Goal: Task Accomplishment & Management: Complete application form

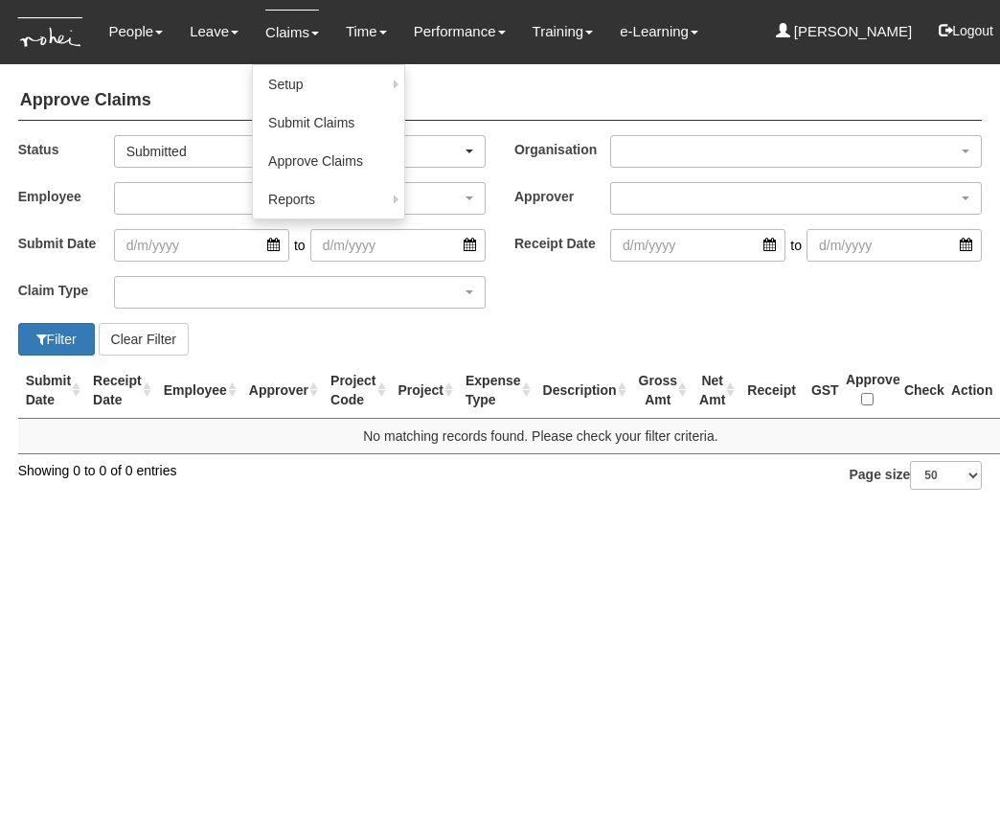
select select "50"
click at [314, 127] on link "Submit Claims" at bounding box center [328, 122] width 151 height 38
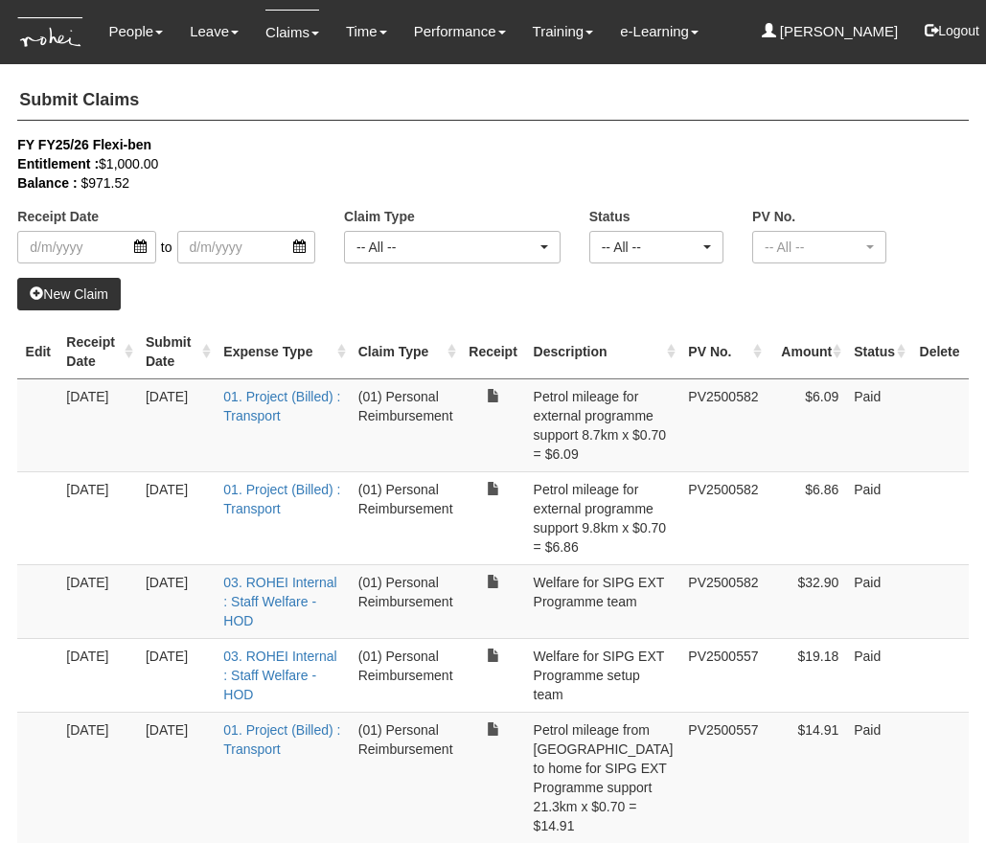
select select "50"
click at [85, 291] on link "New Claim" at bounding box center [68, 294] width 103 height 33
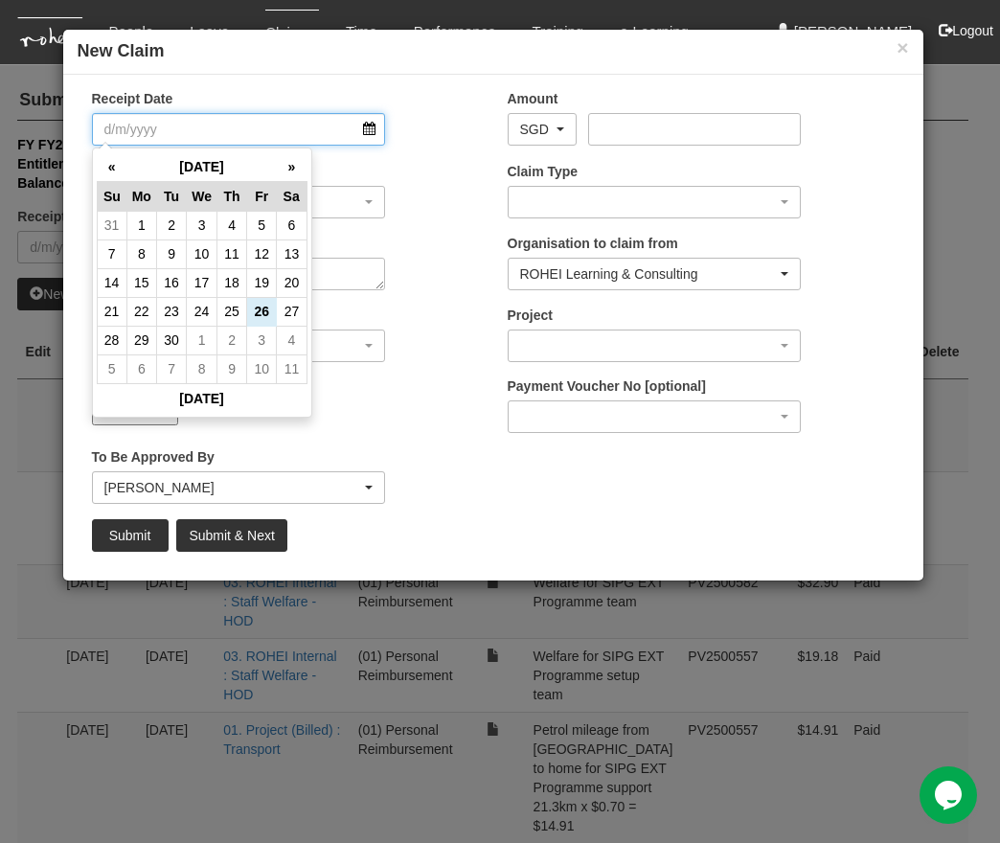
click at [372, 125] on input "Receipt Date" at bounding box center [239, 129] width 294 height 33
click at [263, 310] on td "26" at bounding box center [262, 311] width 30 height 29
type input "26/9/2025"
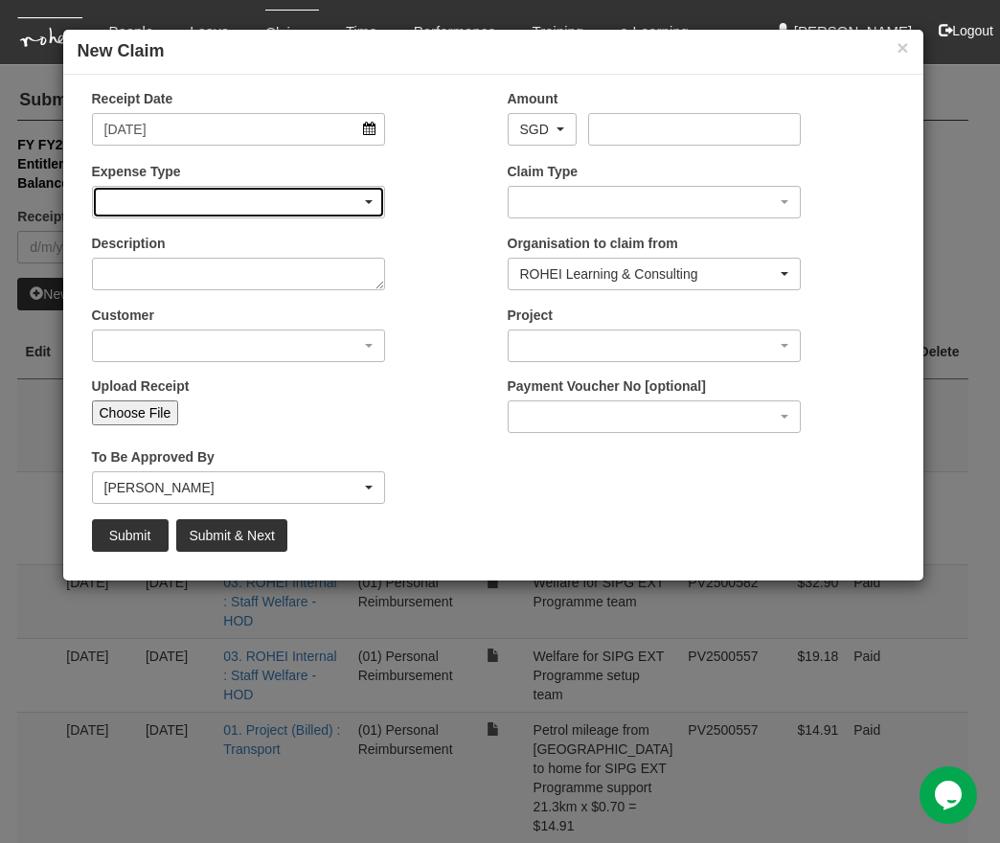
click at [238, 208] on div "button" at bounding box center [239, 202] width 292 height 31
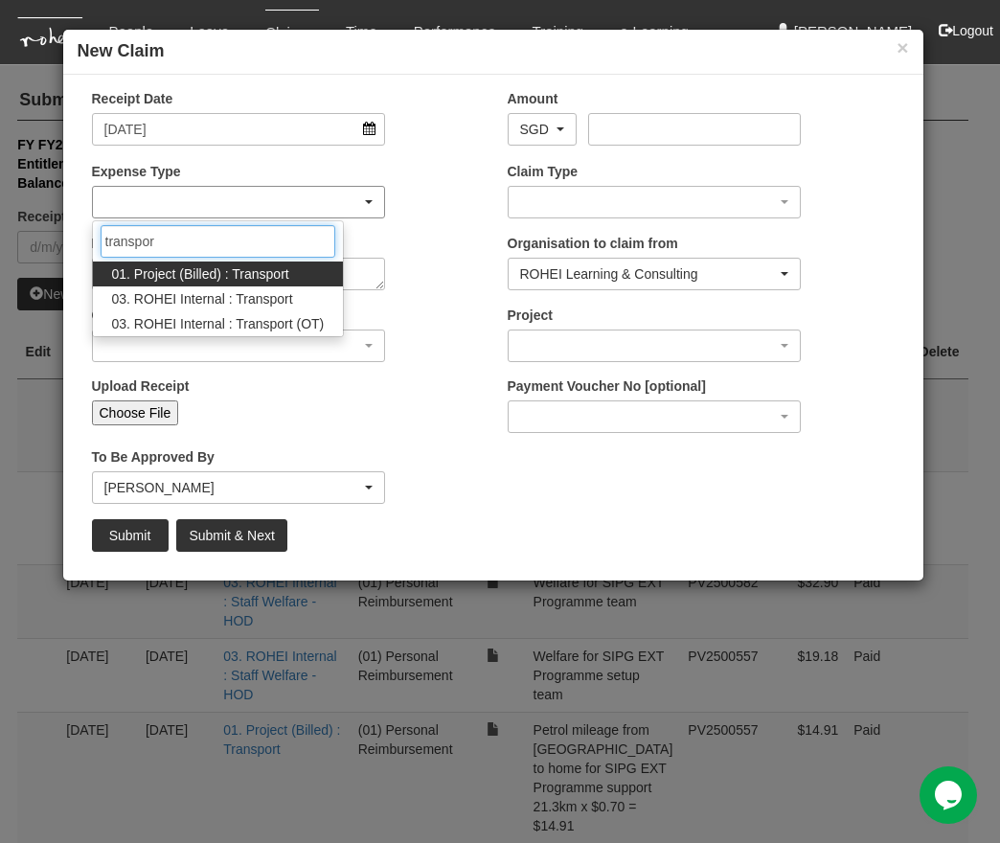
type input "transport"
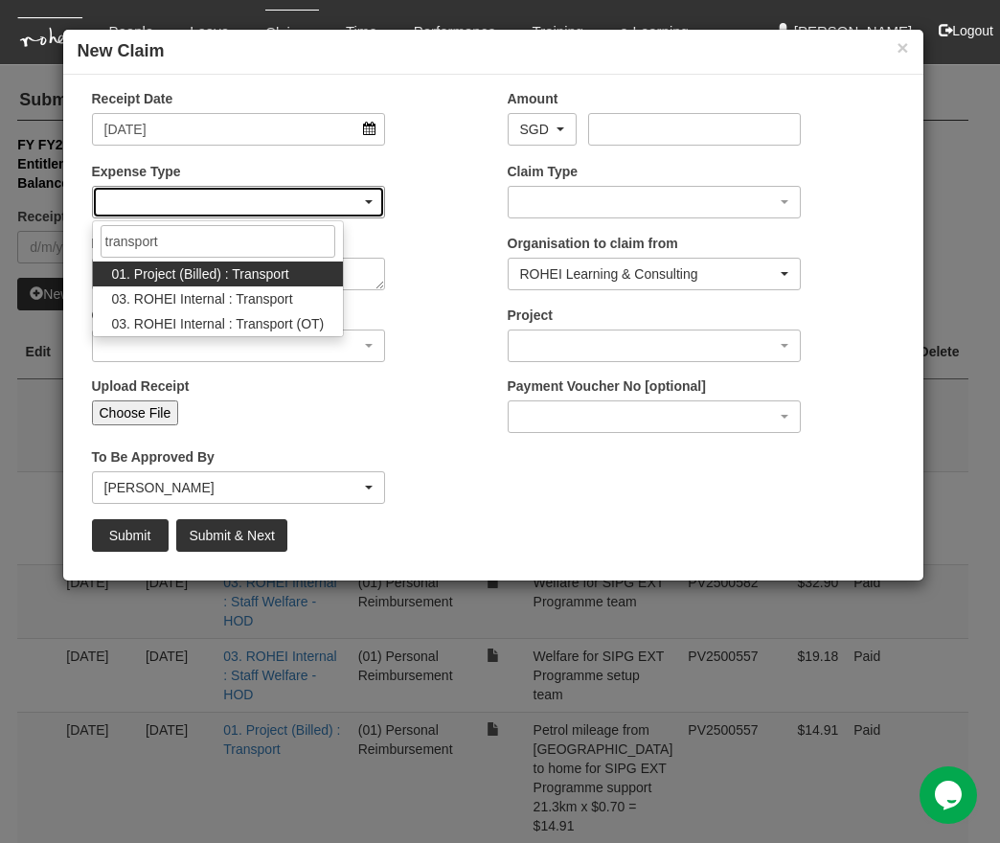
select select "135"
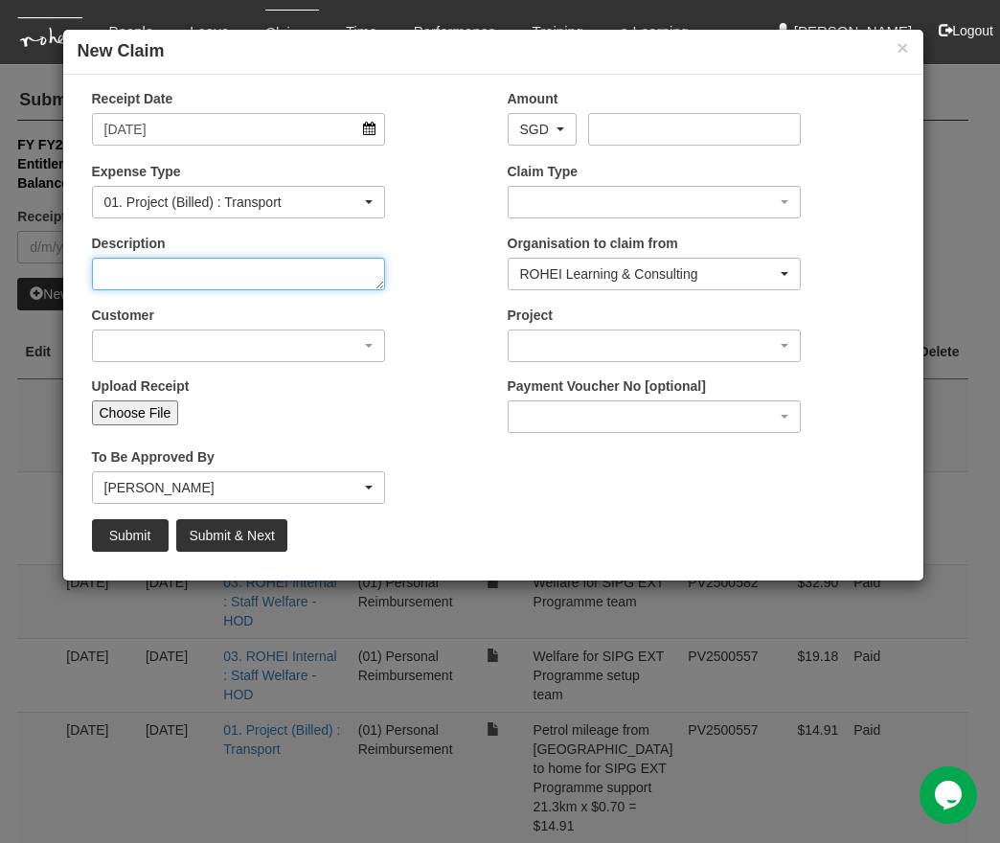
click at [197, 277] on textarea "Description" at bounding box center [239, 274] width 294 height 33
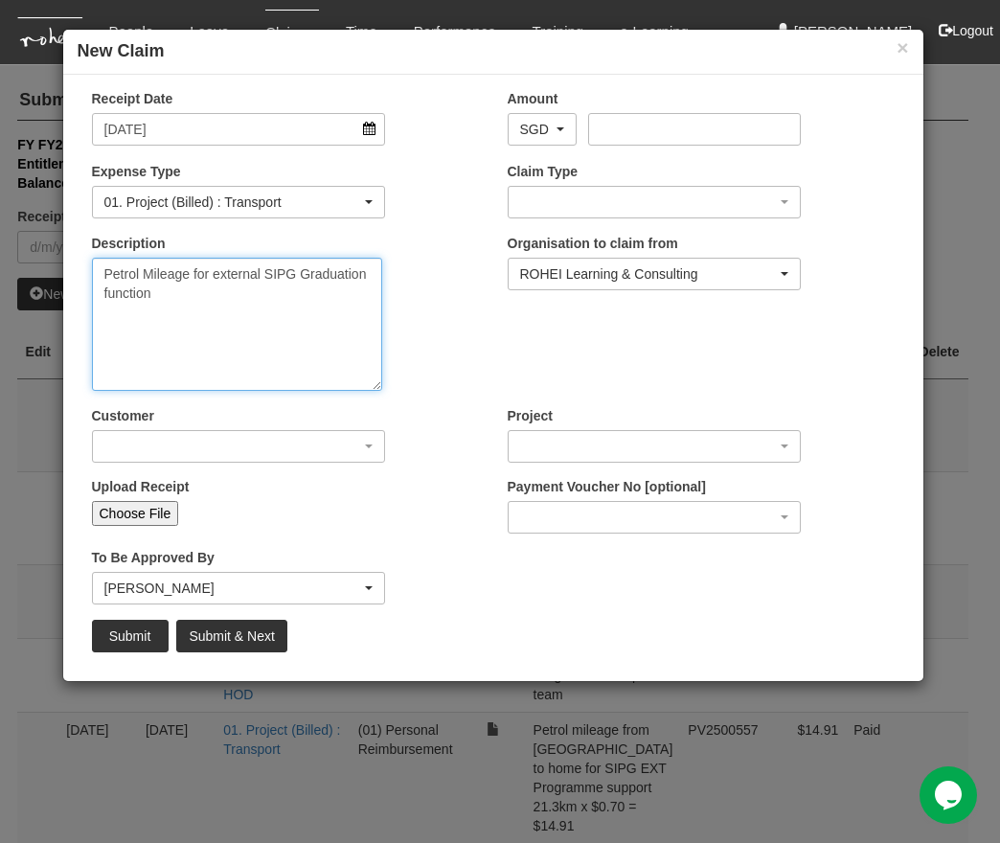
drag, startPoint x: 380, startPoint y: 288, endPoint x: 376, endPoint y: 394, distance: 105.4
click at [376, 391] on textarea "Petrol Mileage for external SIPG Graduation function" at bounding box center [237, 324] width 290 height 133
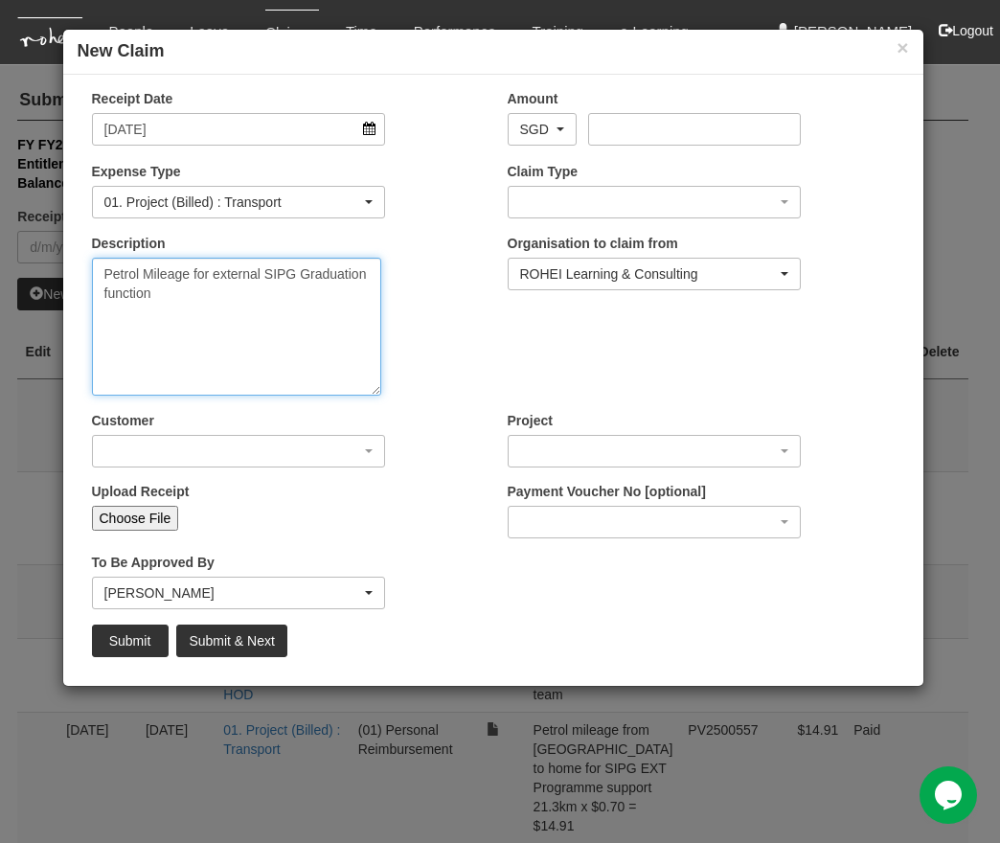
click at [191, 275] on textarea "Petrol Mileage for external SIPG Graduation function" at bounding box center [236, 327] width 289 height 138
click at [174, 333] on textarea "Petrol Mileage from home to Temasek Club for external SIPG Graduation function" at bounding box center [236, 327] width 289 height 138
type textarea "Petrol Mileage from home to Temasek Club for external SIPG Graduation function …"
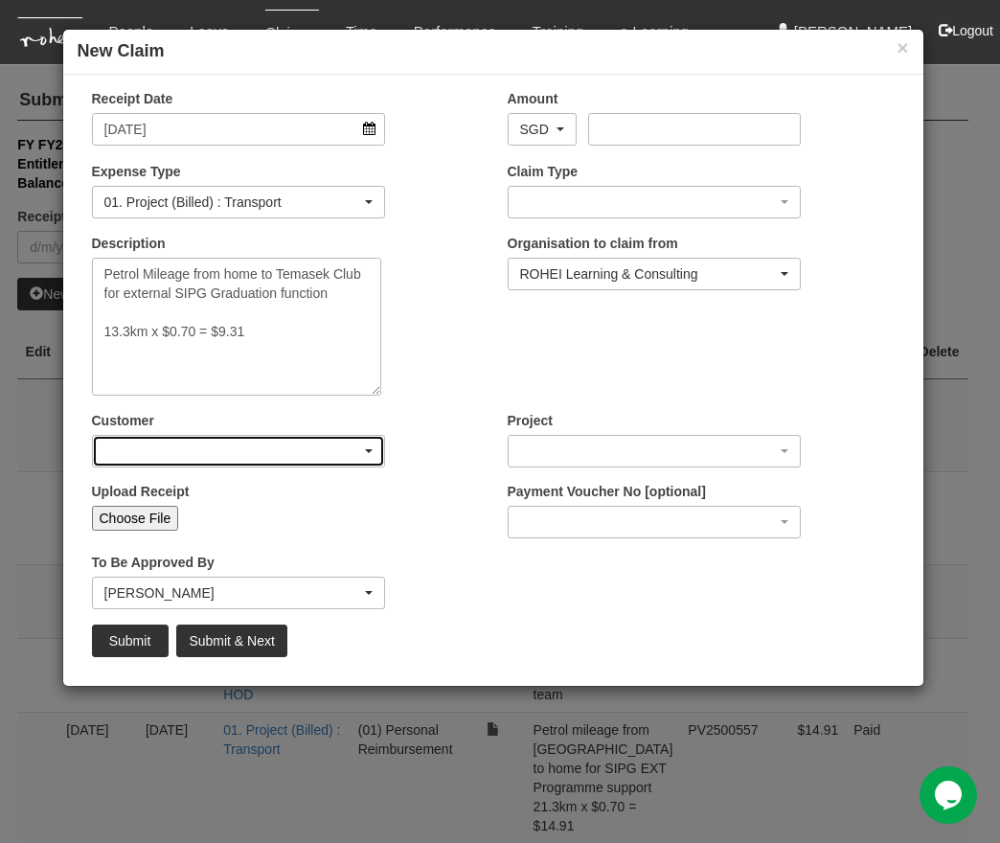
click at [154, 443] on div "button" at bounding box center [239, 451] width 292 height 31
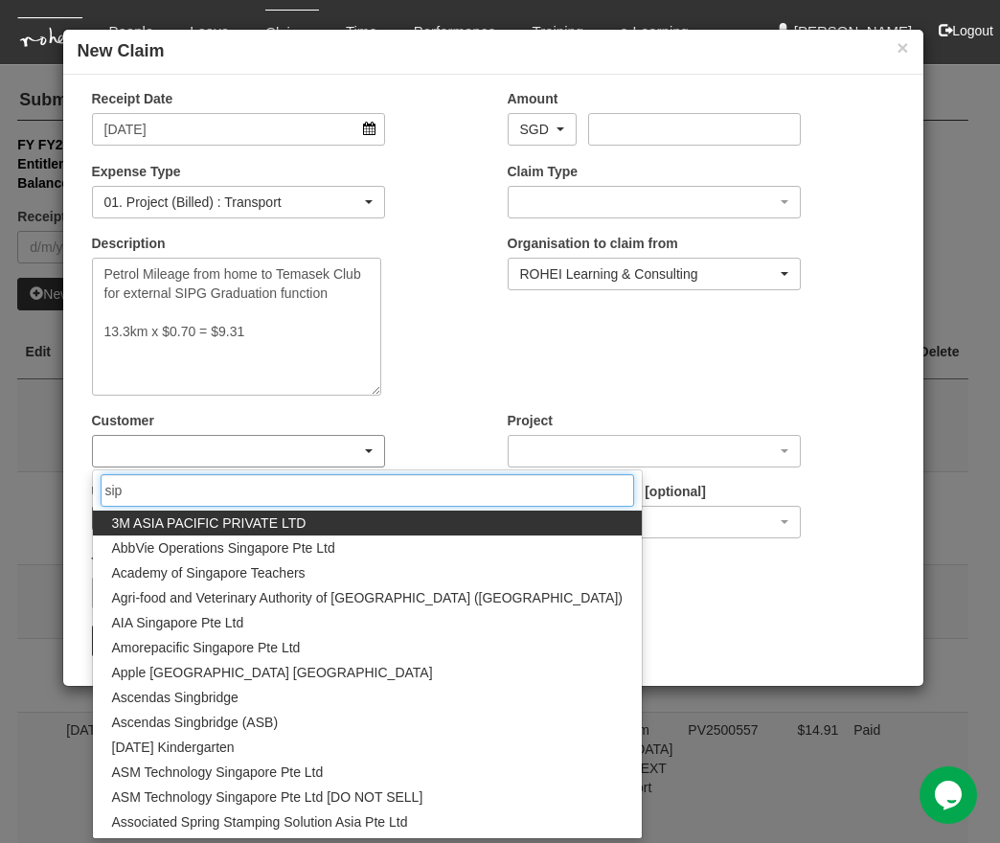
type input "sipg"
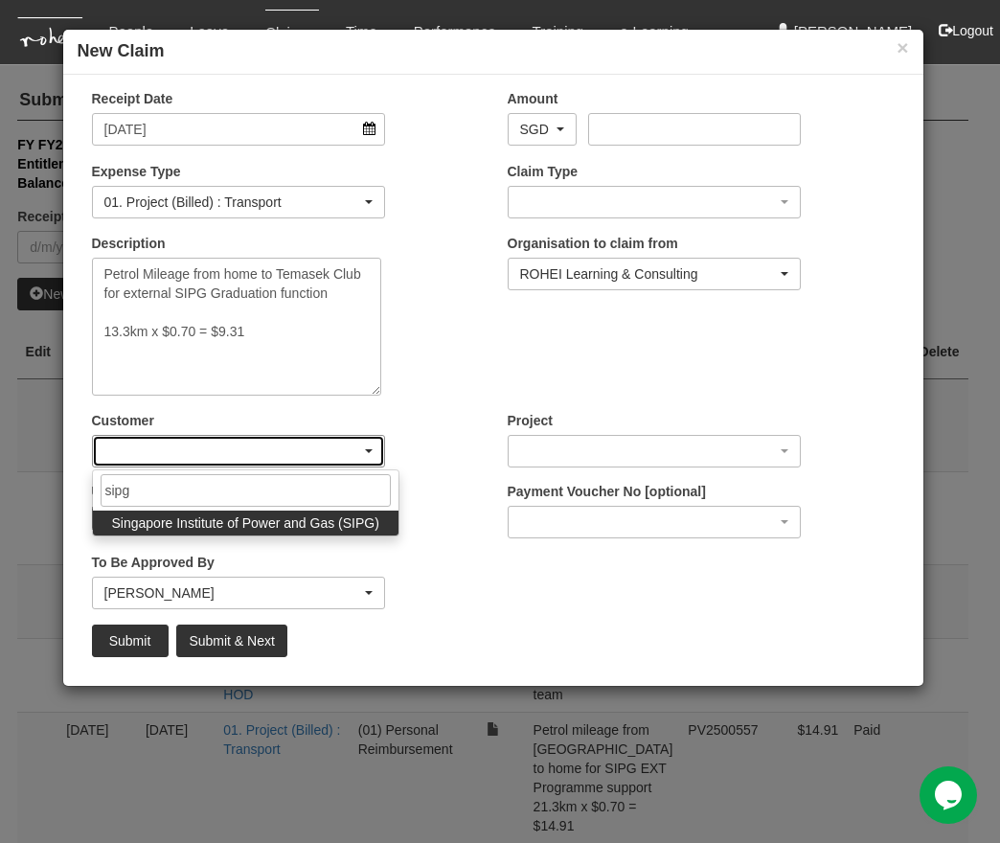
select select "483"
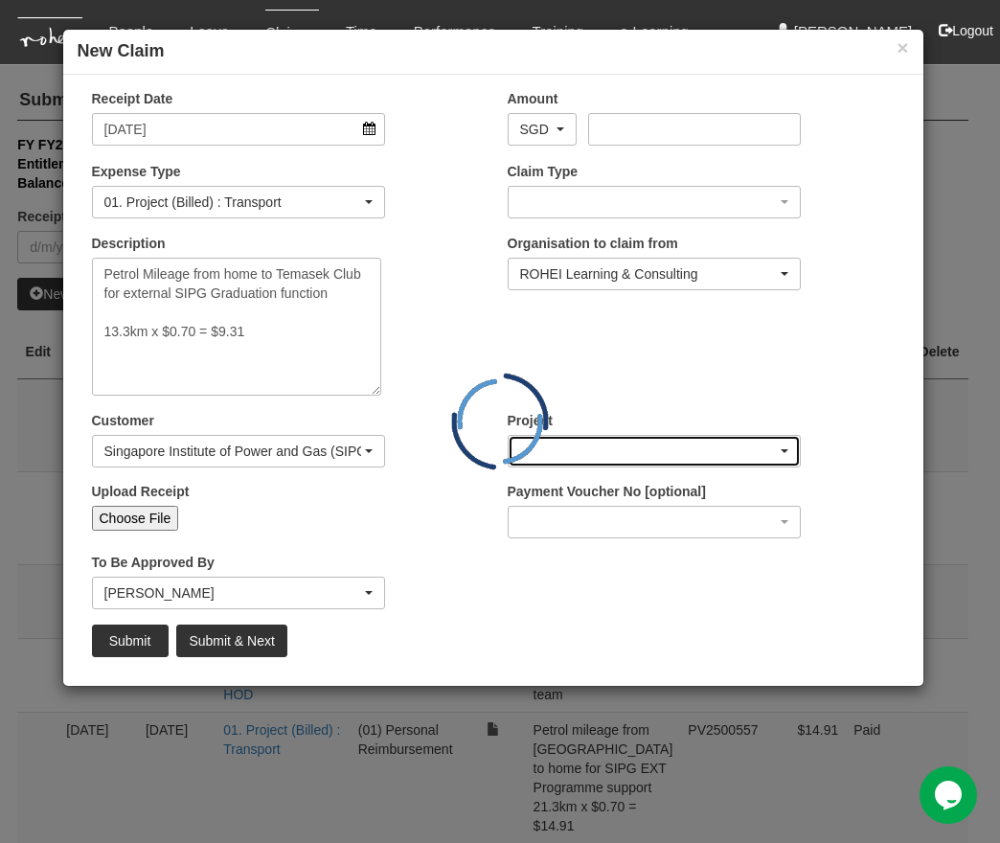
click at [670, 452] on div "button" at bounding box center [655, 451] width 292 height 31
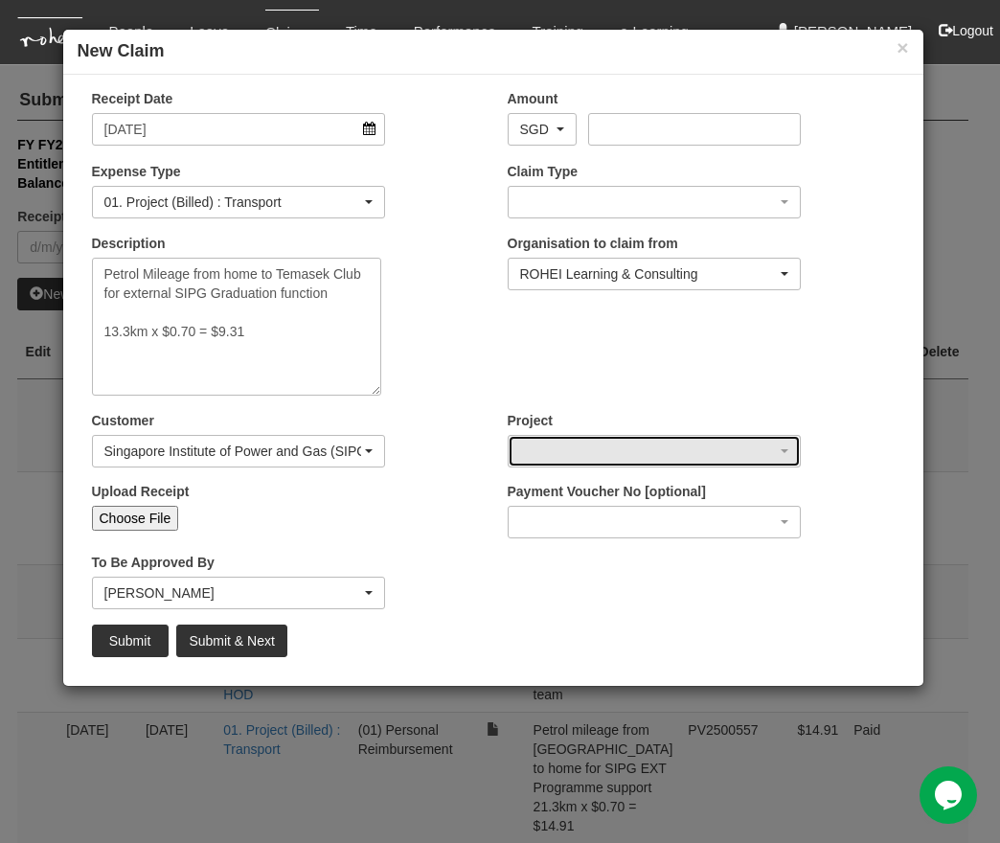
click at [670, 452] on div "button" at bounding box center [655, 451] width 292 height 31
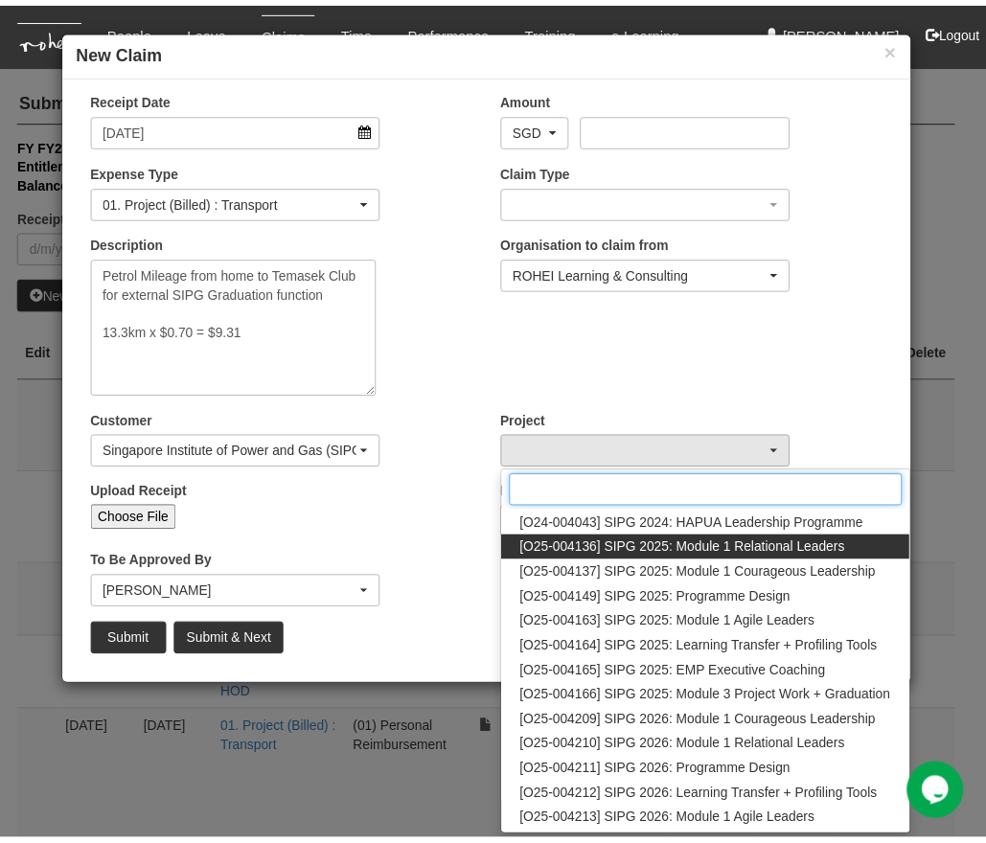
scroll to position [199, 0]
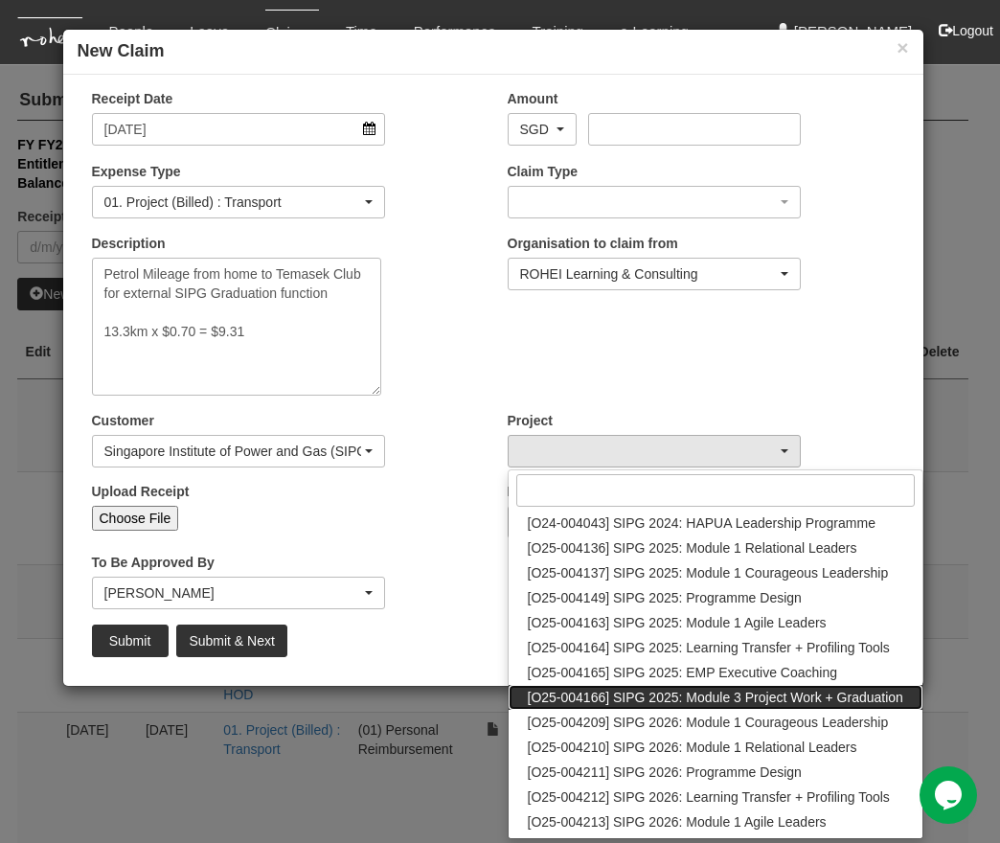
click at [768, 692] on span "[O25-004166] SIPG 2025: Module 3 Project Work + Graduation" at bounding box center [715, 697] width 375 height 19
select select "2788"
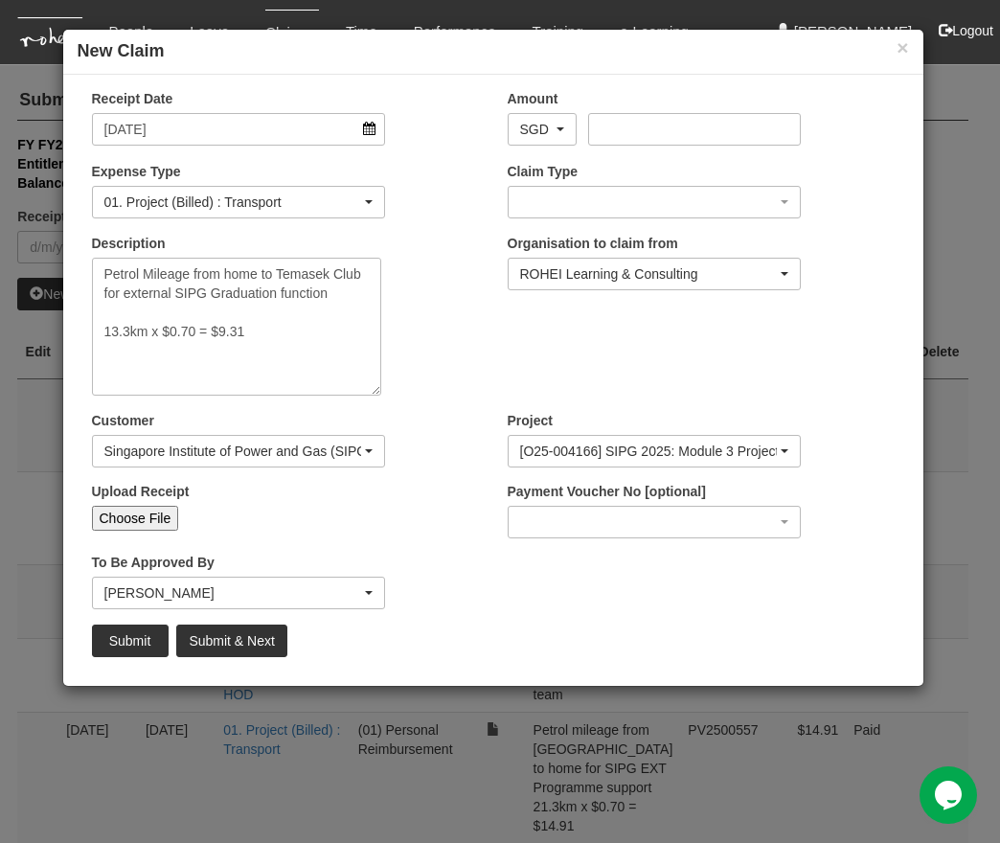
click at [442, 506] on div "Upload Receipt Choose File" at bounding box center [286, 513] width 416 height 63
click at [630, 132] on input "Amount" at bounding box center [694, 129] width 213 height 33
type input "9.31"
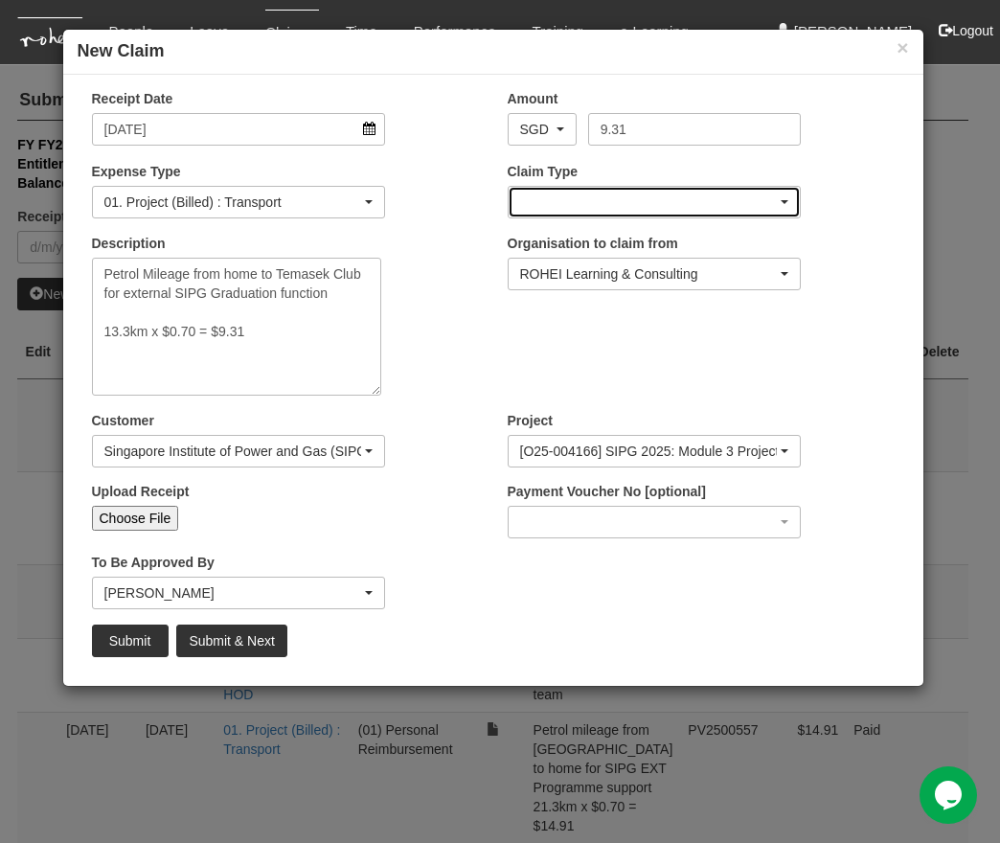
click at [644, 214] on div "button" at bounding box center [655, 202] width 292 height 31
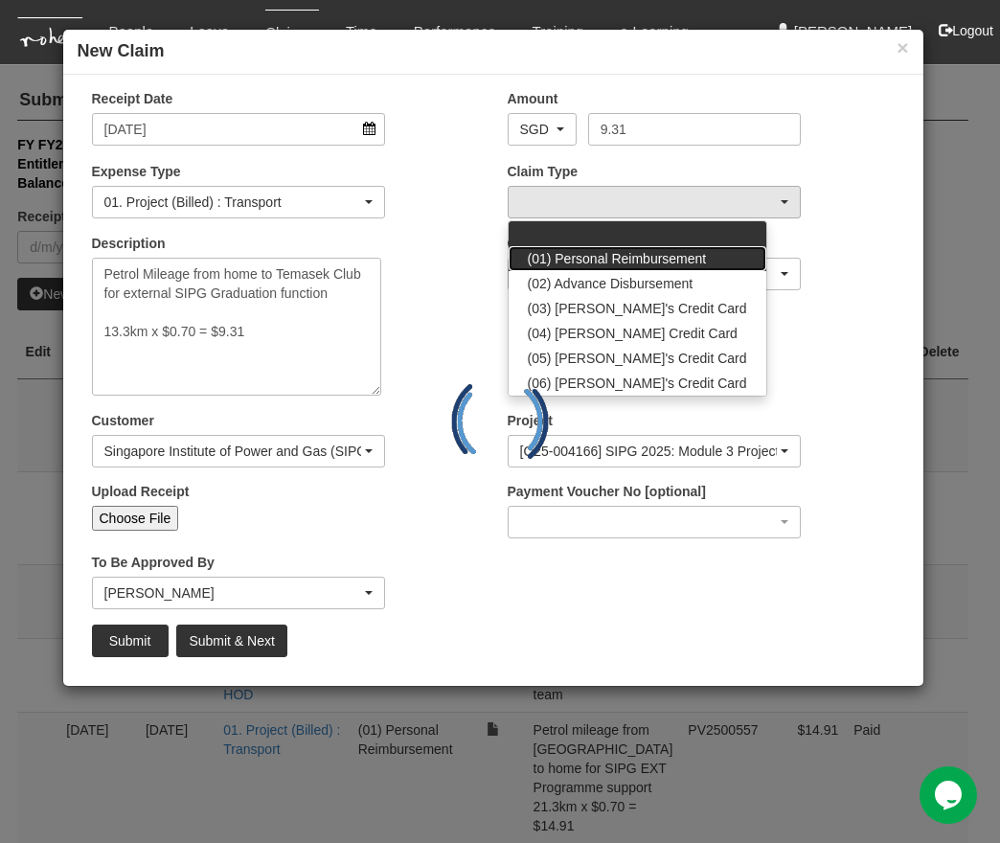
click at [625, 247] on link "(01) Personal Reimbursement" at bounding box center [638, 258] width 258 height 25
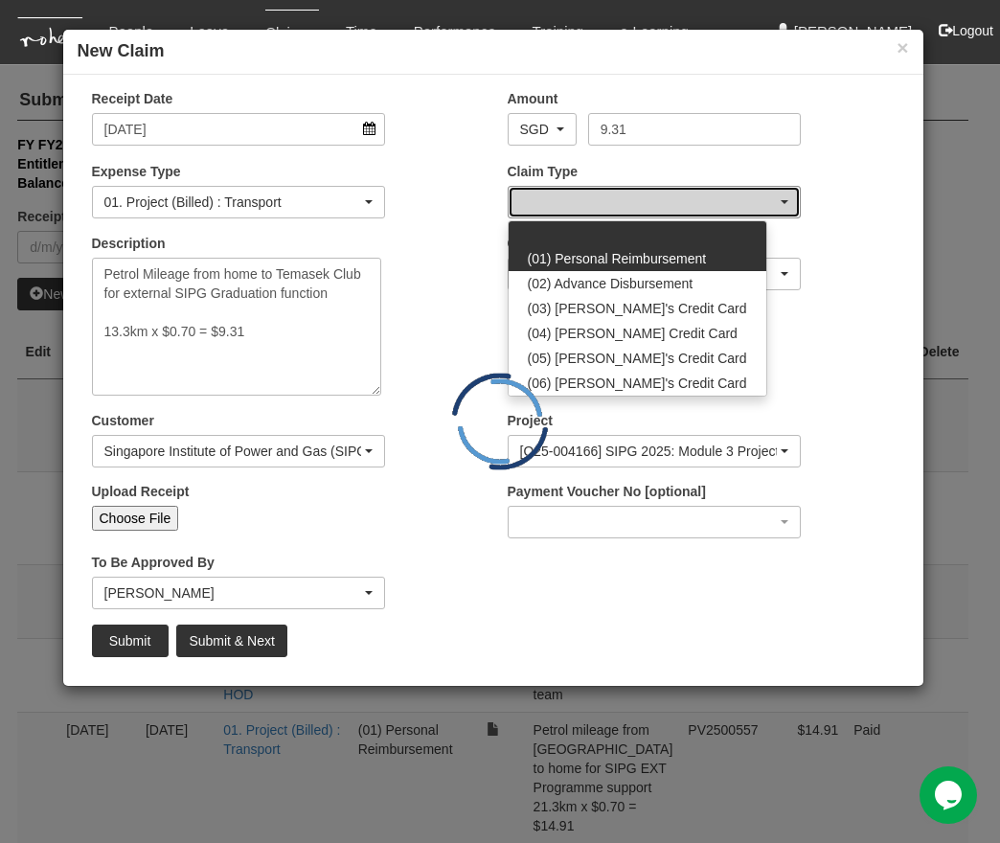
select select "14"
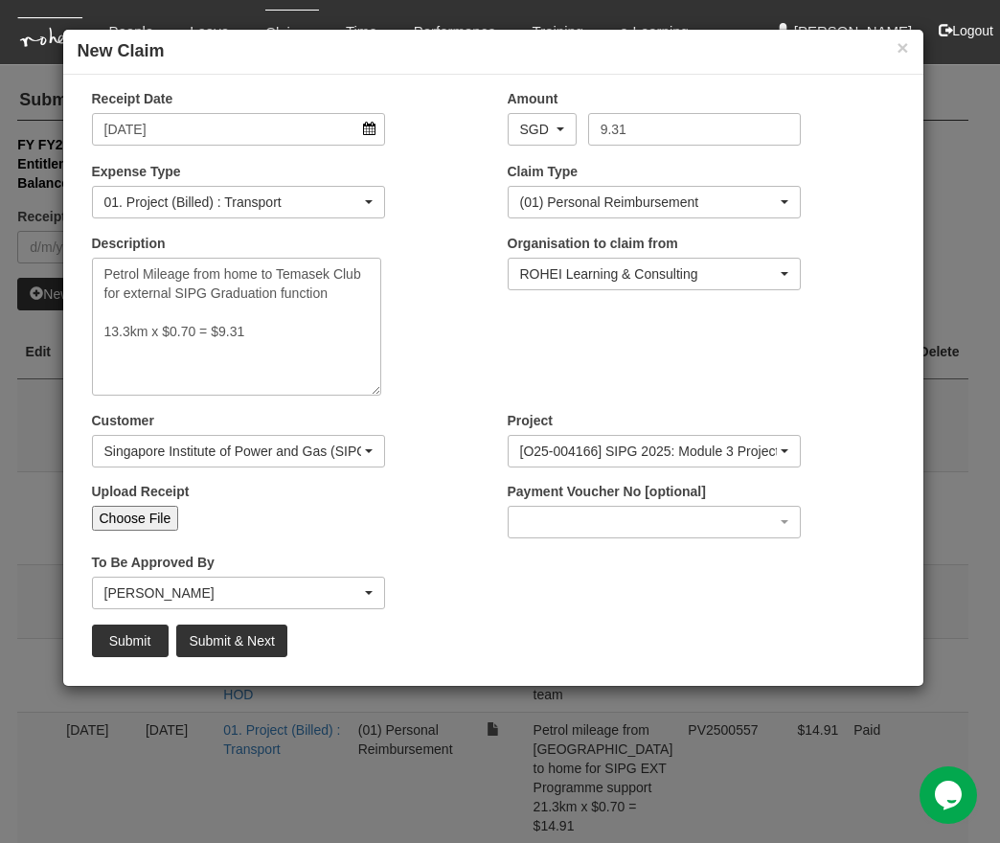
click at [115, 516] on input "Choose File" at bounding box center [135, 518] width 87 height 25
type input "C:\fakepath\Screenshot 2025-09-26 at 2.08.15 PM.png"
type input "Choose Another File"
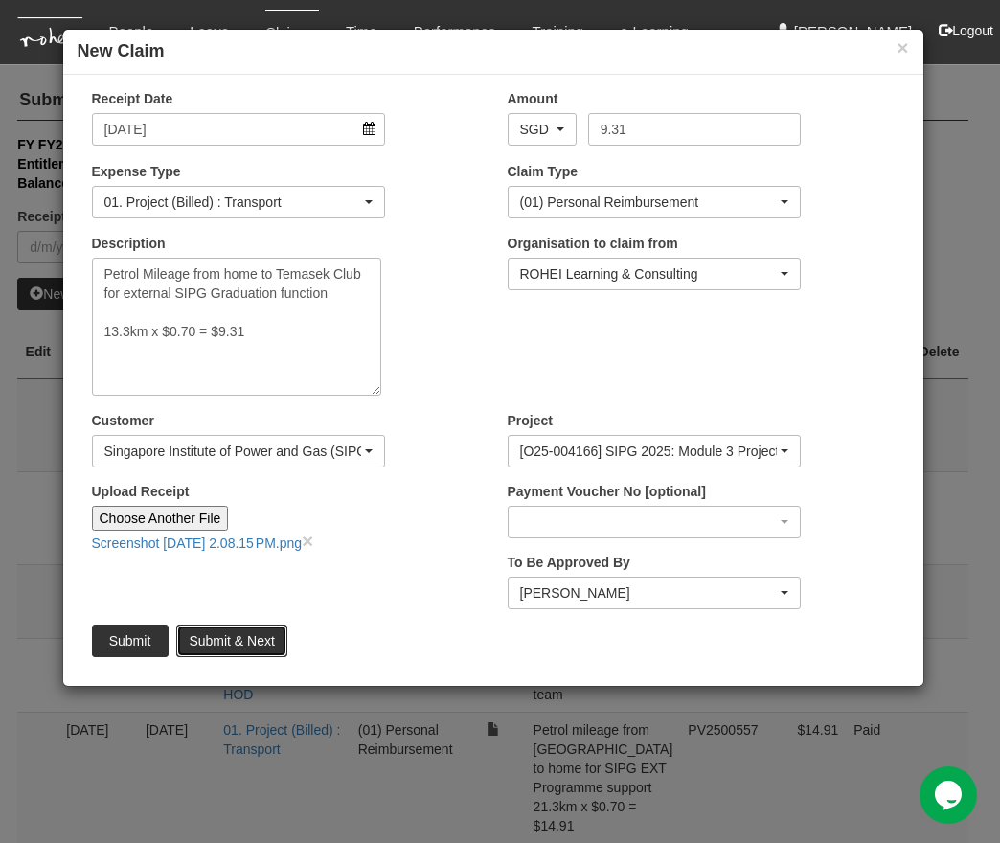
click at [279, 636] on input "Submit & Next" at bounding box center [231, 640] width 110 height 33
type input "Choose File"
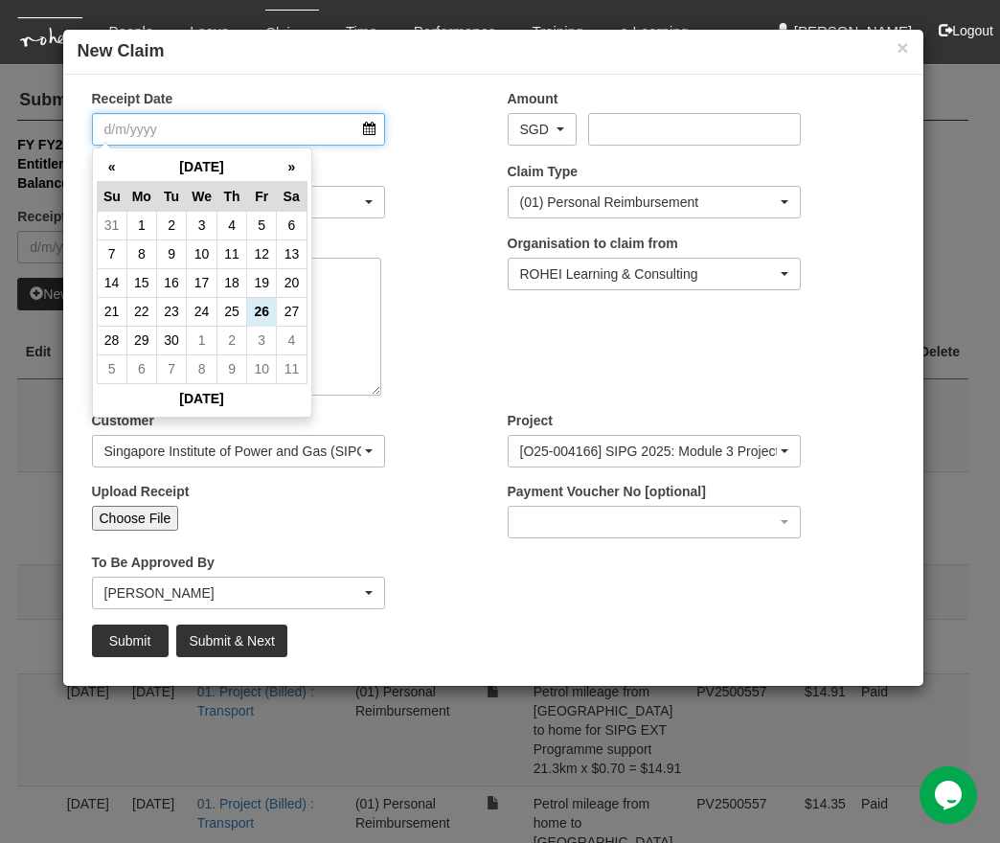
click at [331, 113] on input "Receipt Date" at bounding box center [239, 129] width 294 height 33
click at [258, 316] on td "26" at bounding box center [262, 311] width 30 height 29
type input "26/9/2025"
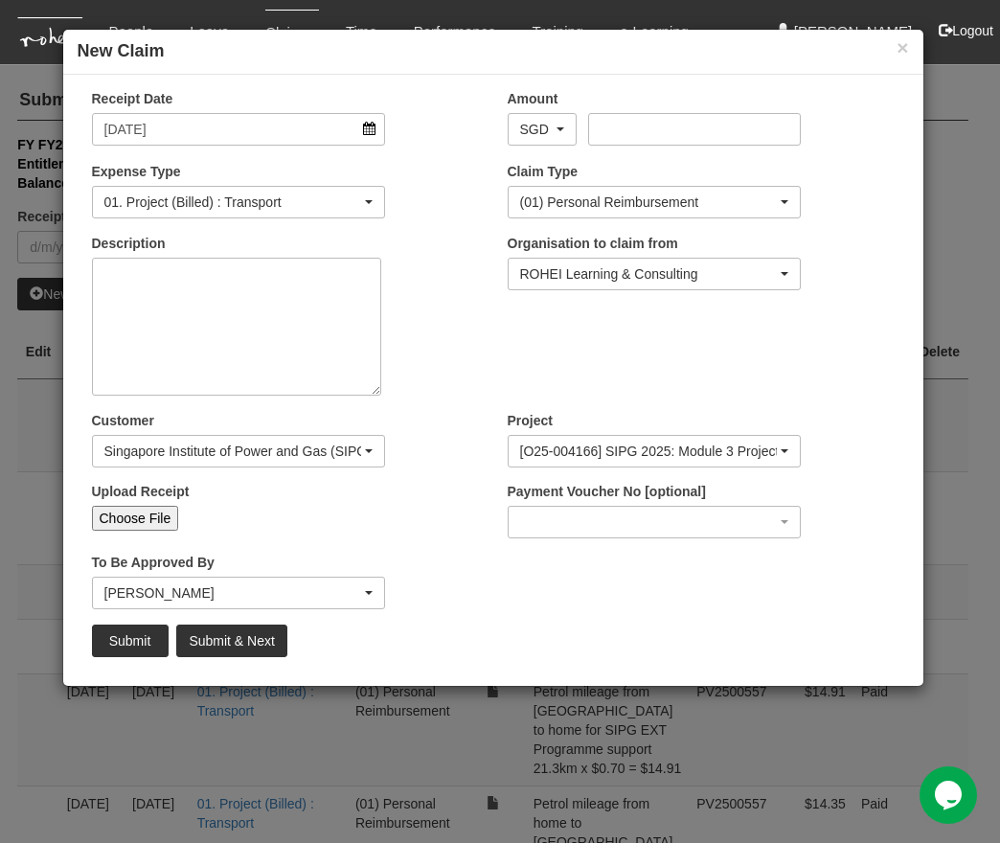
select select "50"
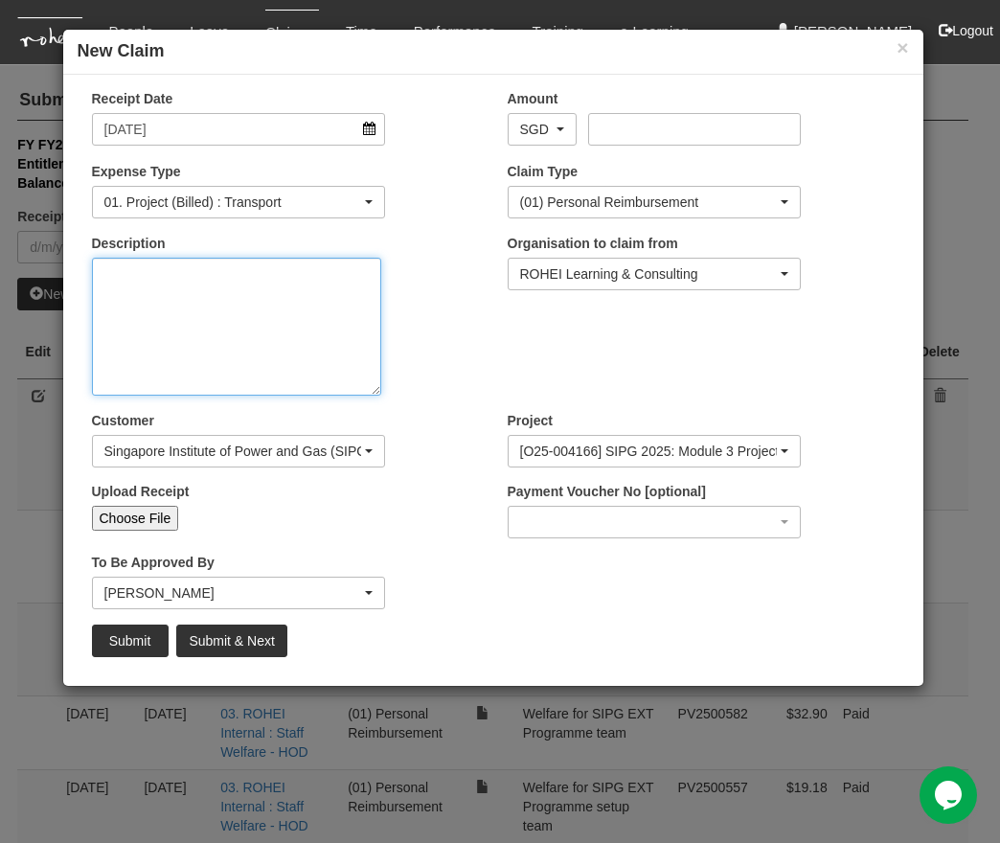
click at [272, 292] on textarea "Description" at bounding box center [236, 327] width 289 height 138
type textarea "Petrol mileage from Temasek Club to home for SIPG Graduation function 12.5km x …"
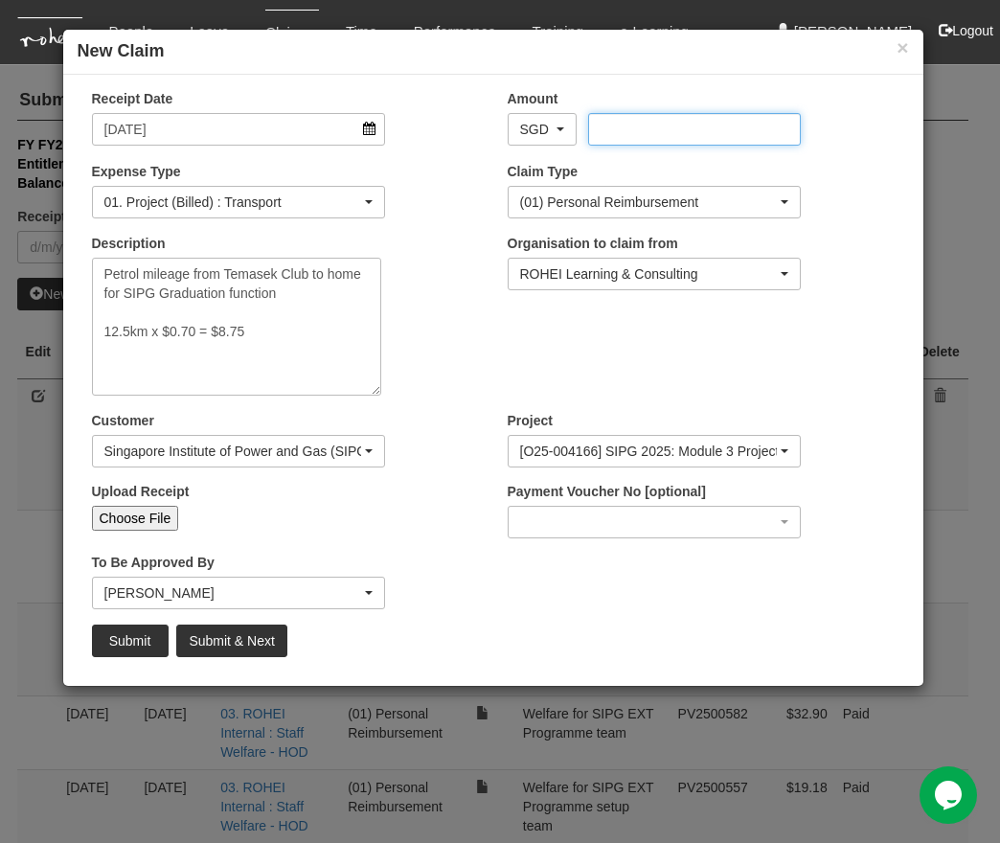
click at [672, 125] on input "Amount" at bounding box center [694, 129] width 213 height 33
type input "8.75"
click at [145, 512] on input "Choose File" at bounding box center [135, 518] width 87 height 25
type input "C:\fakepath\Screenshot 2025-09-26 at 2.08.39 PM.png"
type input "Choose Another File"
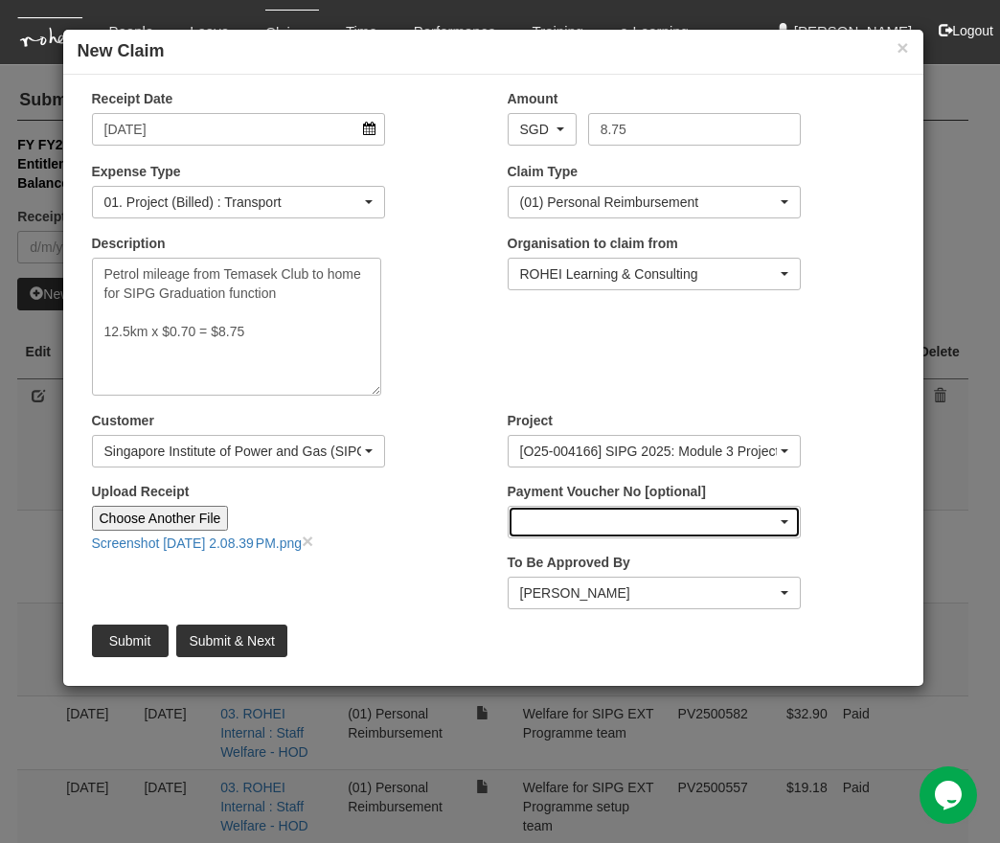
click at [596, 526] on div "button" at bounding box center [655, 522] width 292 height 31
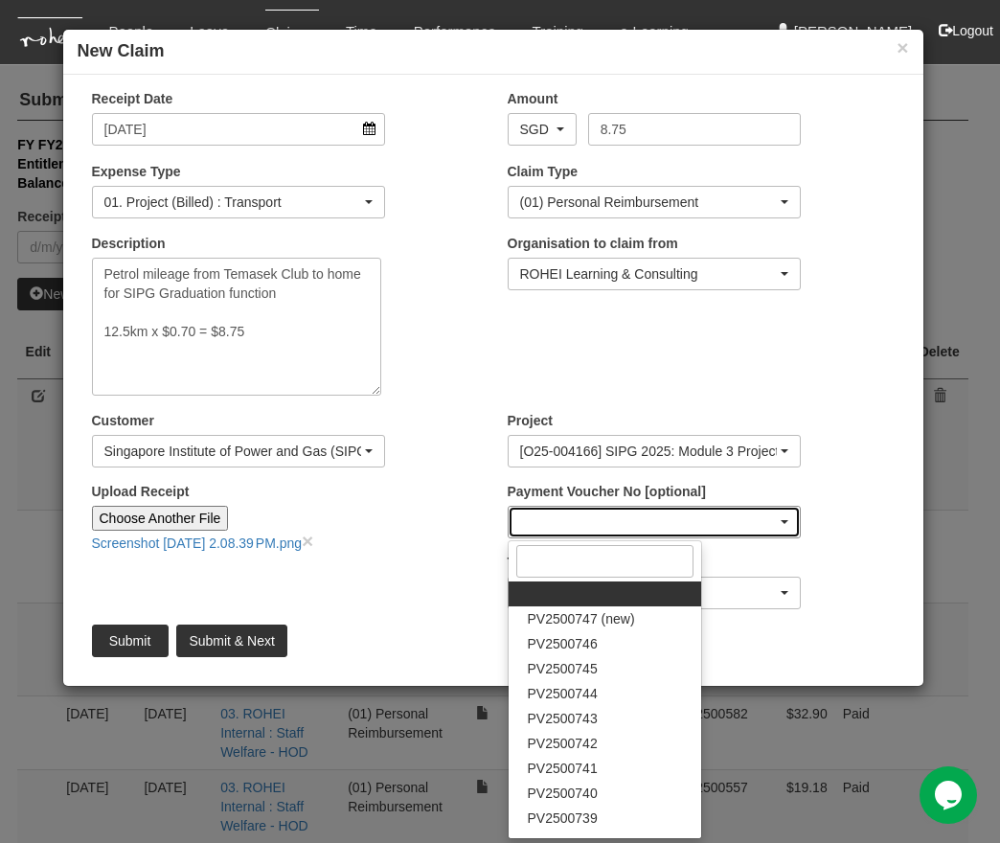
click at [596, 526] on div "button" at bounding box center [655, 522] width 292 height 31
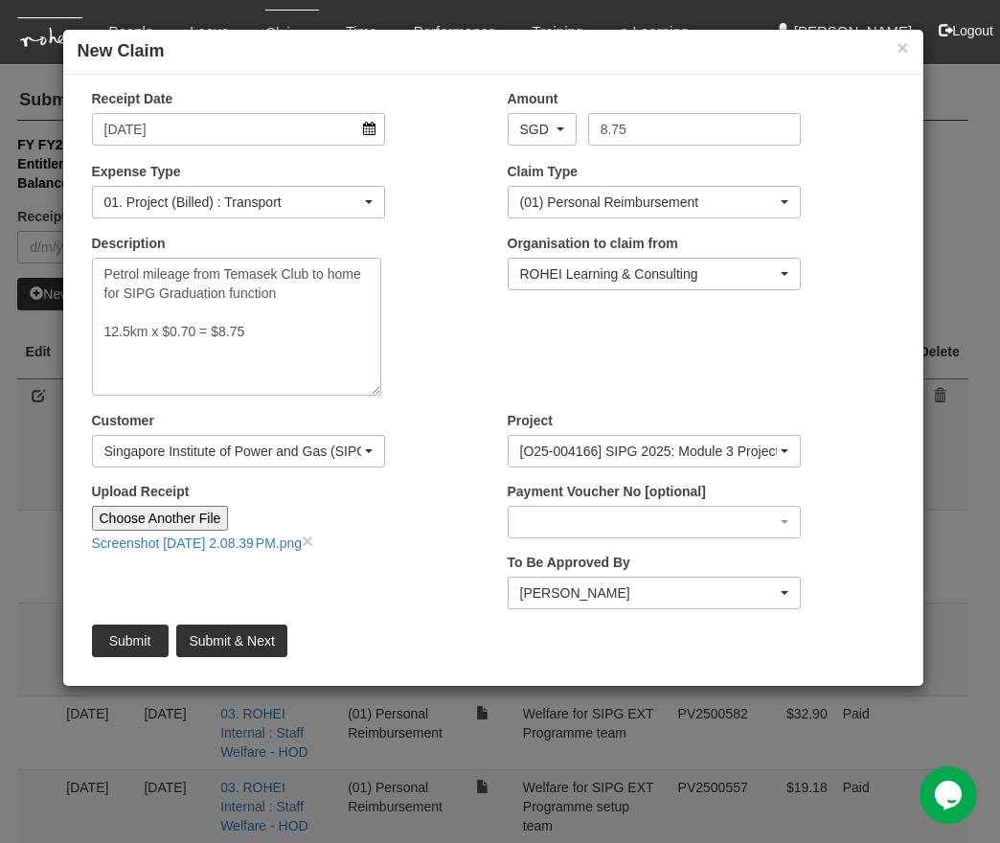
click at [385, 602] on div "Receipt Date 26/9/2025 Amount AED AFN ALL AMD ANG AOA ARS AUD AWG AZN BAM BBD B…" at bounding box center [493, 380] width 860 height 582
click at [118, 644] on input "Submit" at bounding box center [130, 640] width 77 height 33
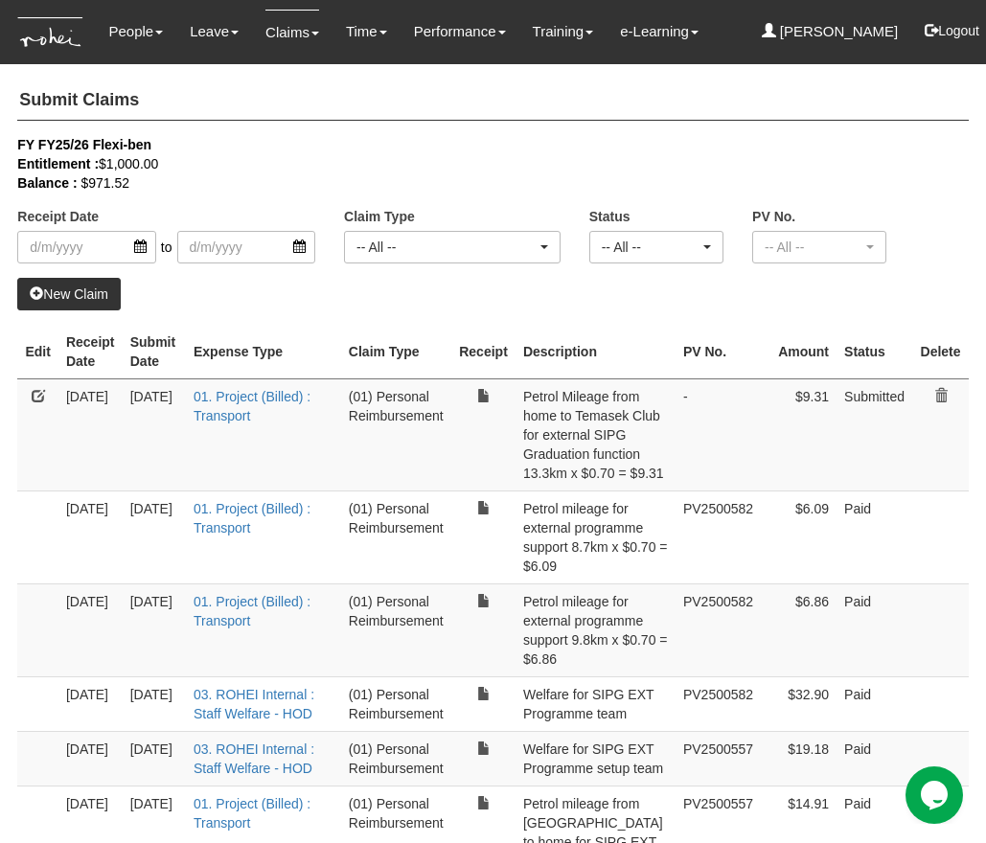
select select "50"
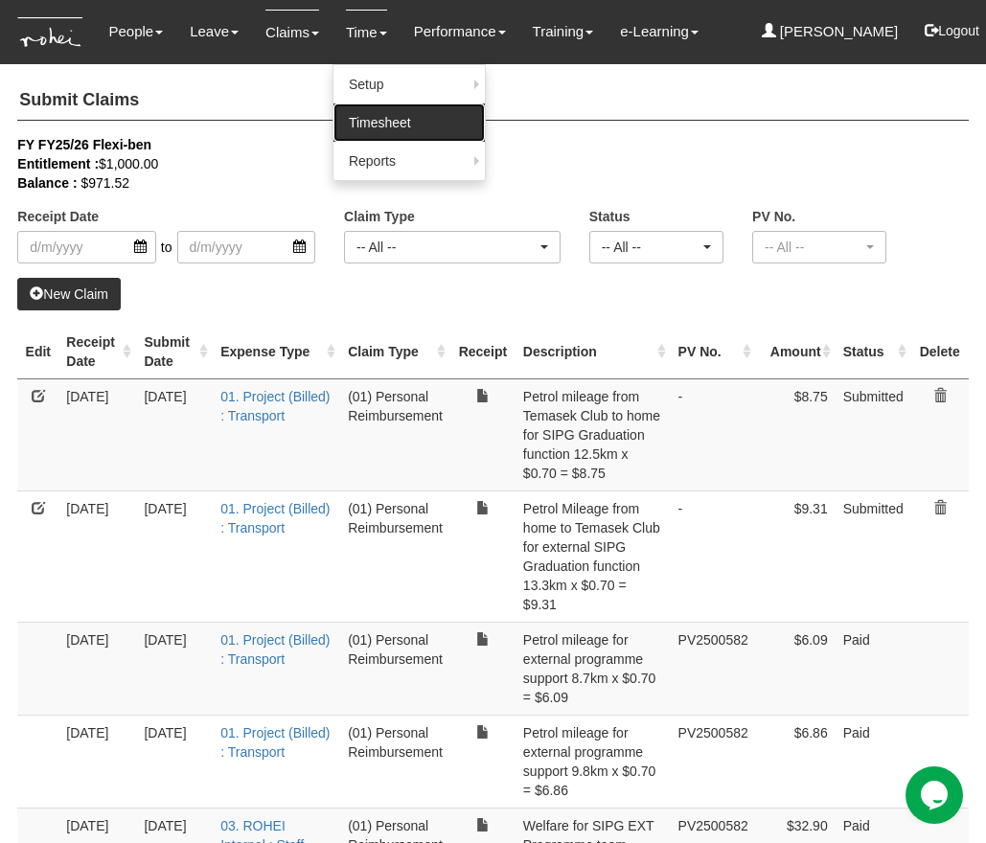
click at [352, 133] on link "Timesheet" at bounding box center [408, 122] width 151 height 38
